Goal: Transaction & Acquisition: Book appointment/travel/reservation

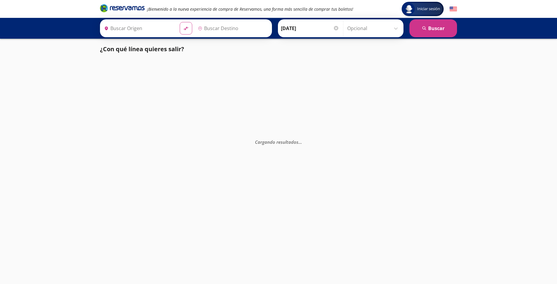
type input "[PERSON_NAME] de Querétaro, [GEOGRAPHIC_DATA]"
type input "[GEOGRAPHIC_DATA][PERSON_NAME] ([GEOGRAPHIC_DATA]), [GEOGRAPHIC_DATA]"
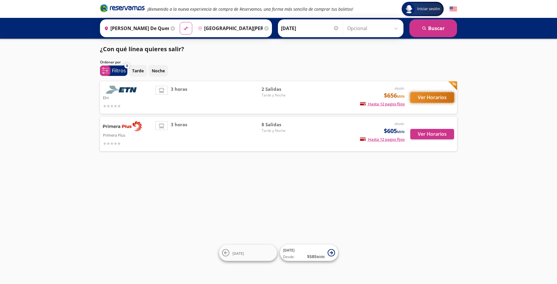
click at [422, 97] on button "Ver Horarios" at bounding box center [432, 97] width 44 height 10
click at [438, 134] on button "Ver Horarios" at bounding box center [432, 134] width 44 height 10
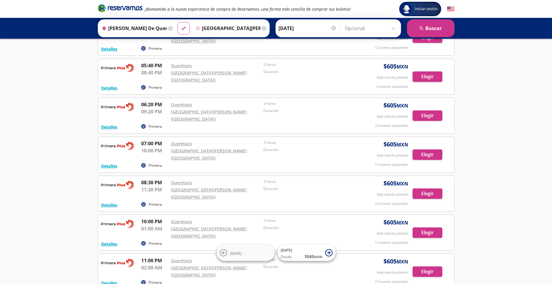
scroll to position [98, 0]
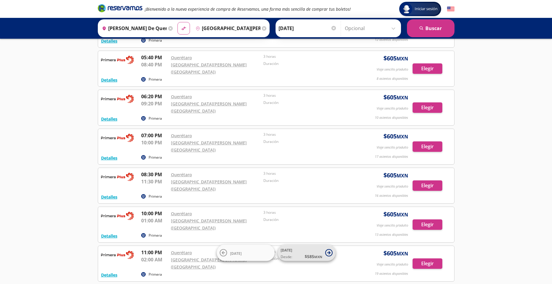
click at [330, 253] on icon at bounding box center [328, 252] width 3 height 3
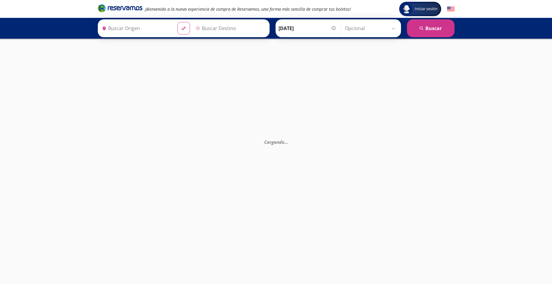
type input "[PERSON_NAME] de Querétaro, [GEOGRAPHIC_DATA]"
type input "[GEOGRAPHIC_DATA][PERSON_NAME] ([GEOGRAPHIC_DATA]), [GEOGRAPHIC_DATA]"
